Goal: Task Accomplishment & Management: Use online tool/utility

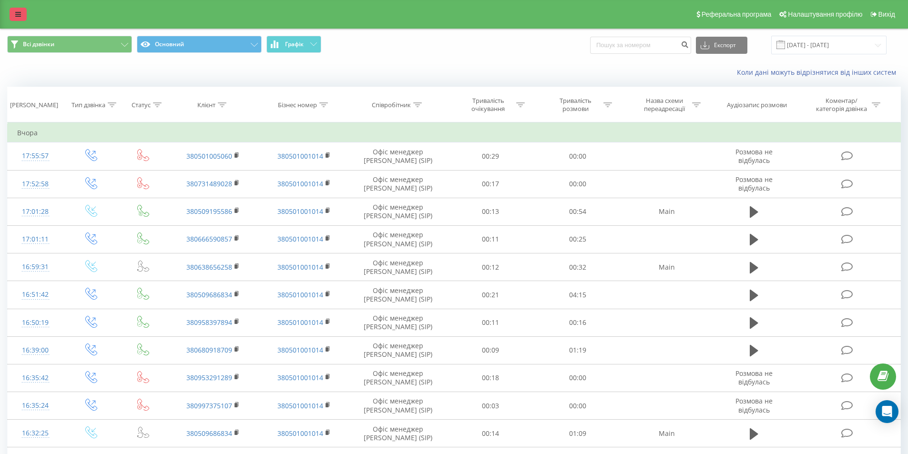
click at [20, 17] on icon at bounding box center [18, 14] width 6 height 7
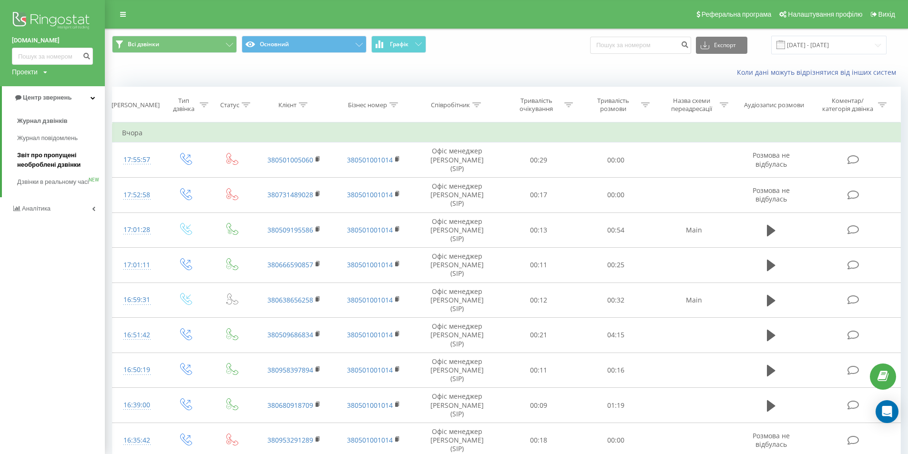
click at [48, 162] on span "Звіт про пропущені необроблені дзвінки" at bounding box center [58, 160] width 83 height 19
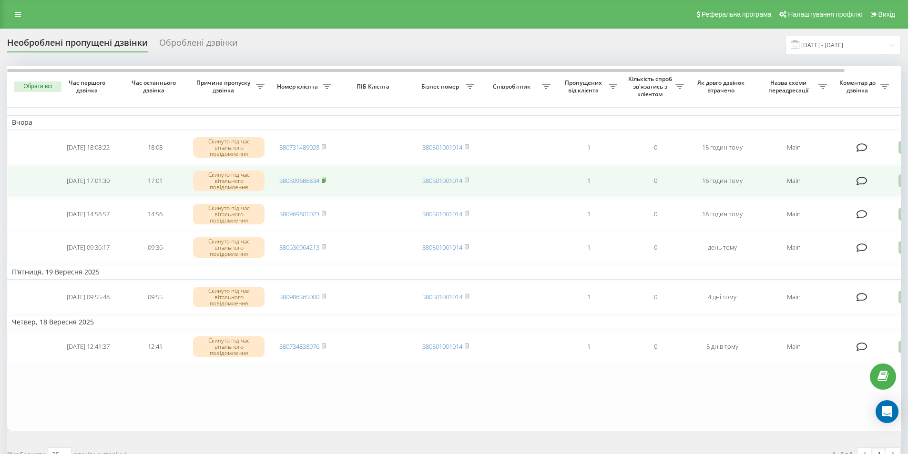
click at [324, 180] on rect at bounding box center [323, 181] width 3 height 4
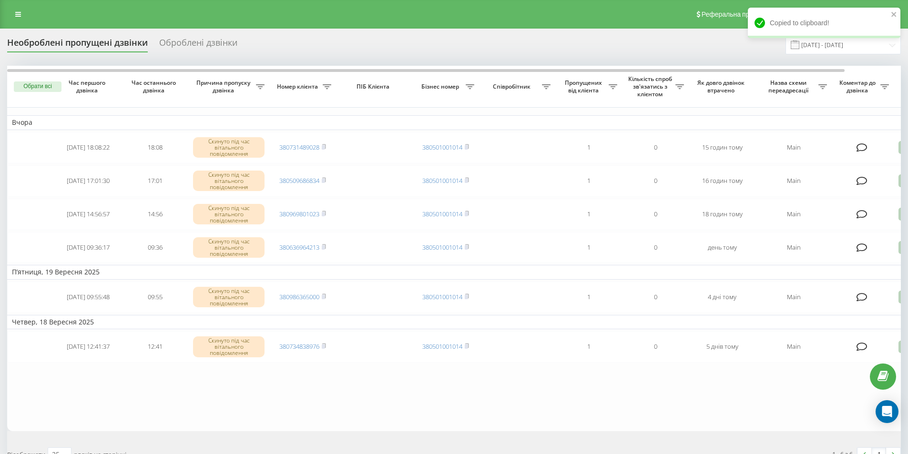
click at [266, 108] on table "Вчора 2025-09-22 18:08:22 18:08 Скинуто під час вітального повідомлення 3807314…" at bounding box center [483, 248] width 953 height 365
click at [22, 14] on link at bounding box center [18, 14] width 17 height 13
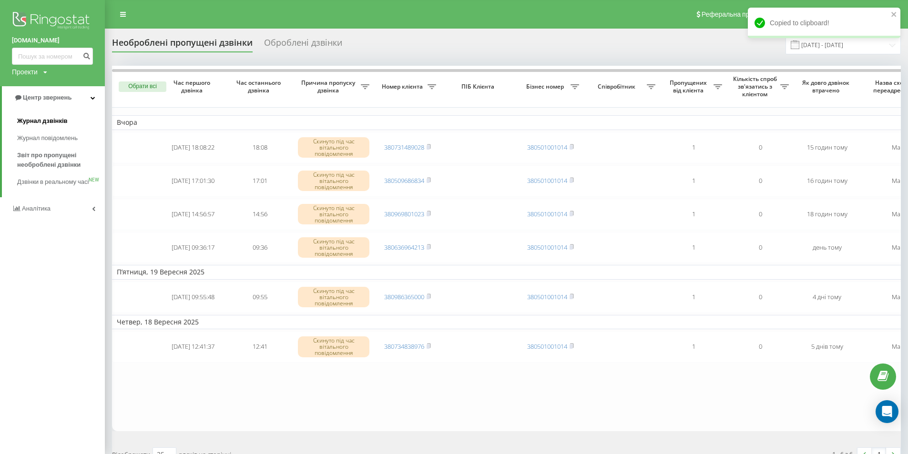
click at [45, 127] on link "Журнал дзвінків" at bounding box center [61, 120] width 88 height 17
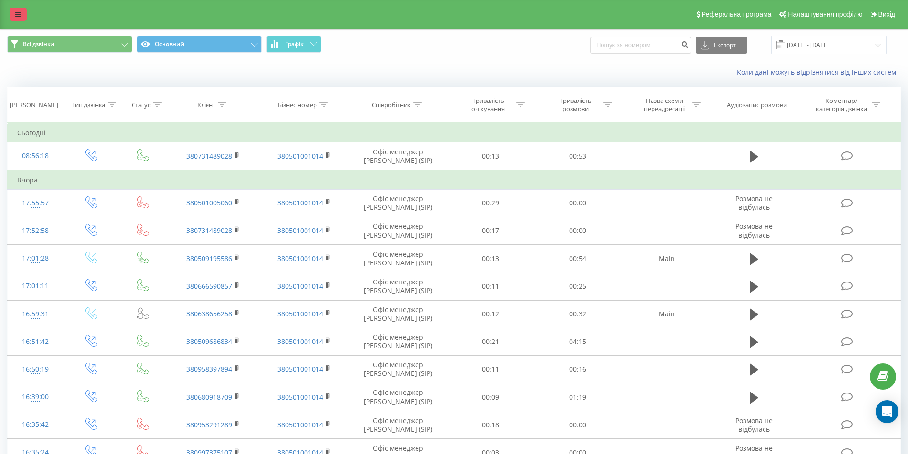
click at [24, 8] on link at bounding box center [18, 14] width 17 height 13
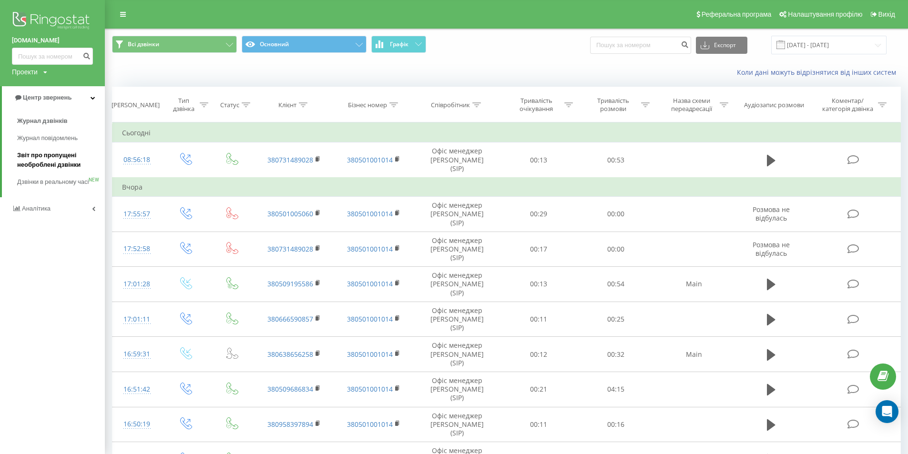
click at [40, 164] on span "Звіт про пропущені необроблені дзвінки" at bounding box center [58, 160] width 83 height 19
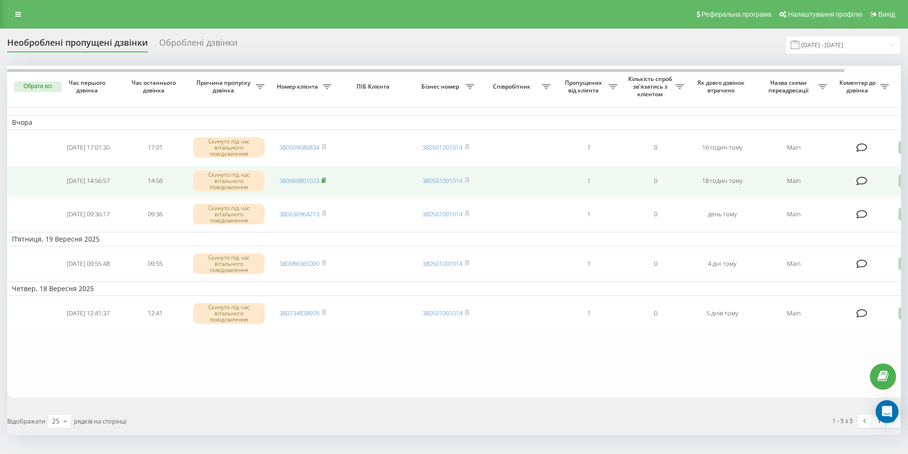
click at [326, 178] on icon at bounding box center [324, 180] width 4 height 6
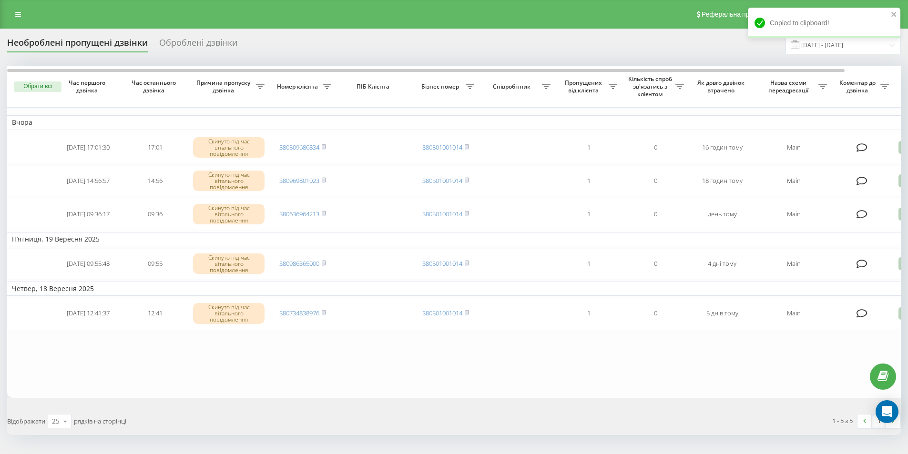
click at [239, 377] on table "Вчора [DATE] 17:01:30 17:01 Скинуто під час вітального повідомлення 38050968683…" at bounding box center [483, 232] width 953 height 332
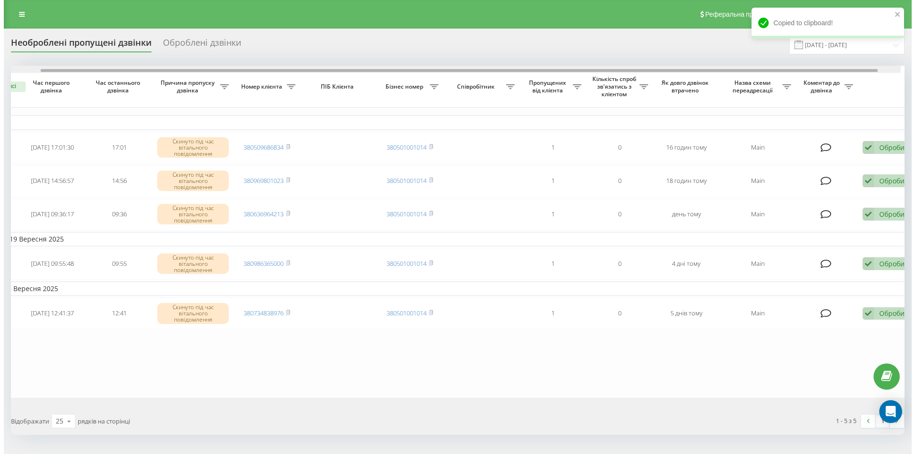
scroll to position [0, 60]
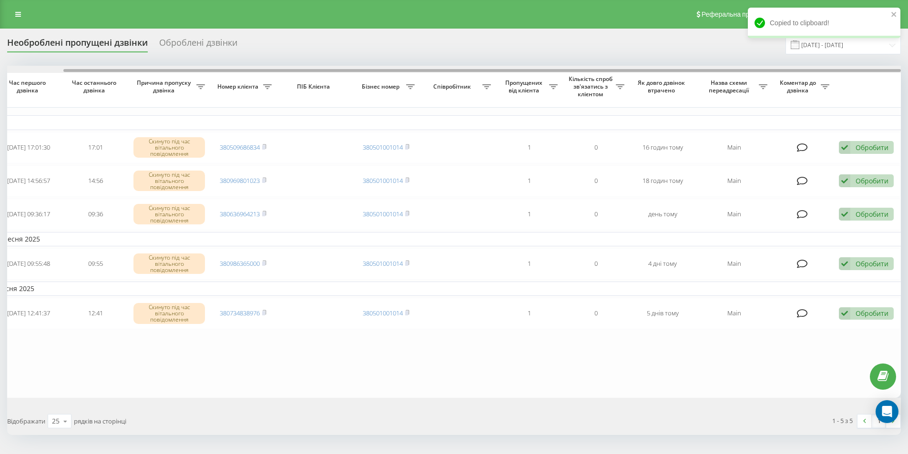
drag, startPoint x: 738, startPoint y: 70, endPoint x: 804, endPoint y: 68, distance: 66.3
click at [804, 68] on div at bounding box center [454, 69] width 894 height 7
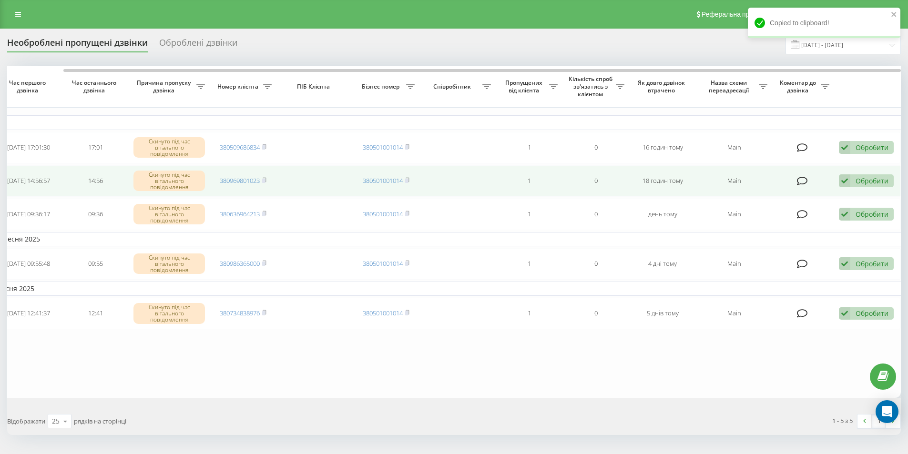
click at [856, 180] on div "Обробити" at bounding box center [872, 180] width 33 height 9
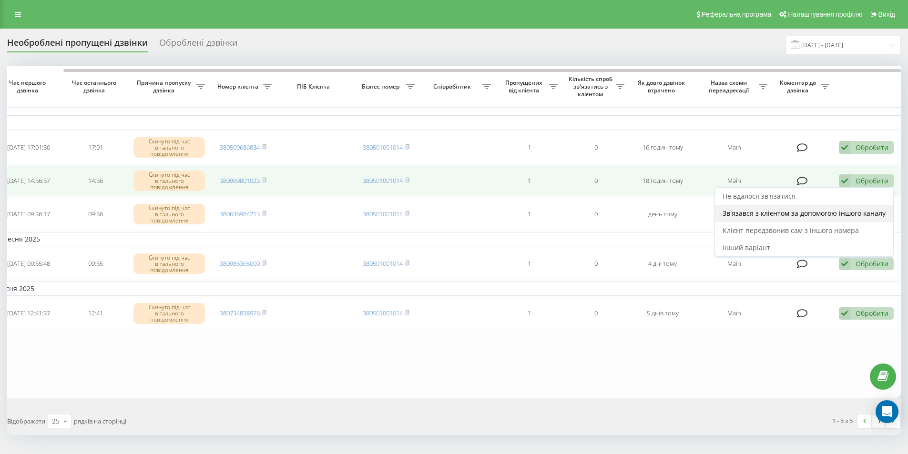
click at [764, 212] on span "Зв'язався з клієнтом за допомогою іншого каналу" at bounding box center [804, 213] width 163 height 9
